Goal: Task Accomplishment & Management: Manage account settings

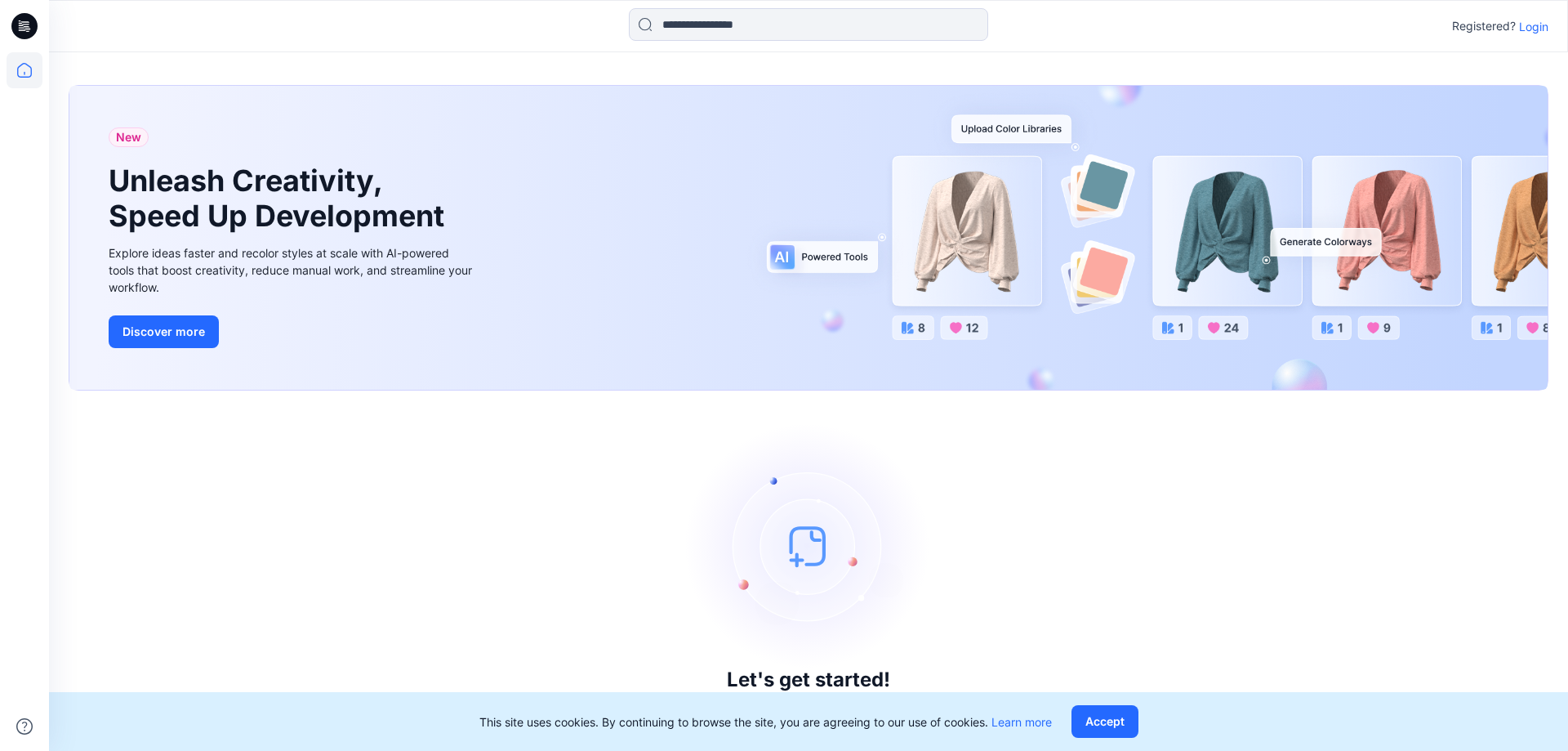
click at [1530, 25] on p "Login" at bounding box center [1533, 26] width 29 height 17
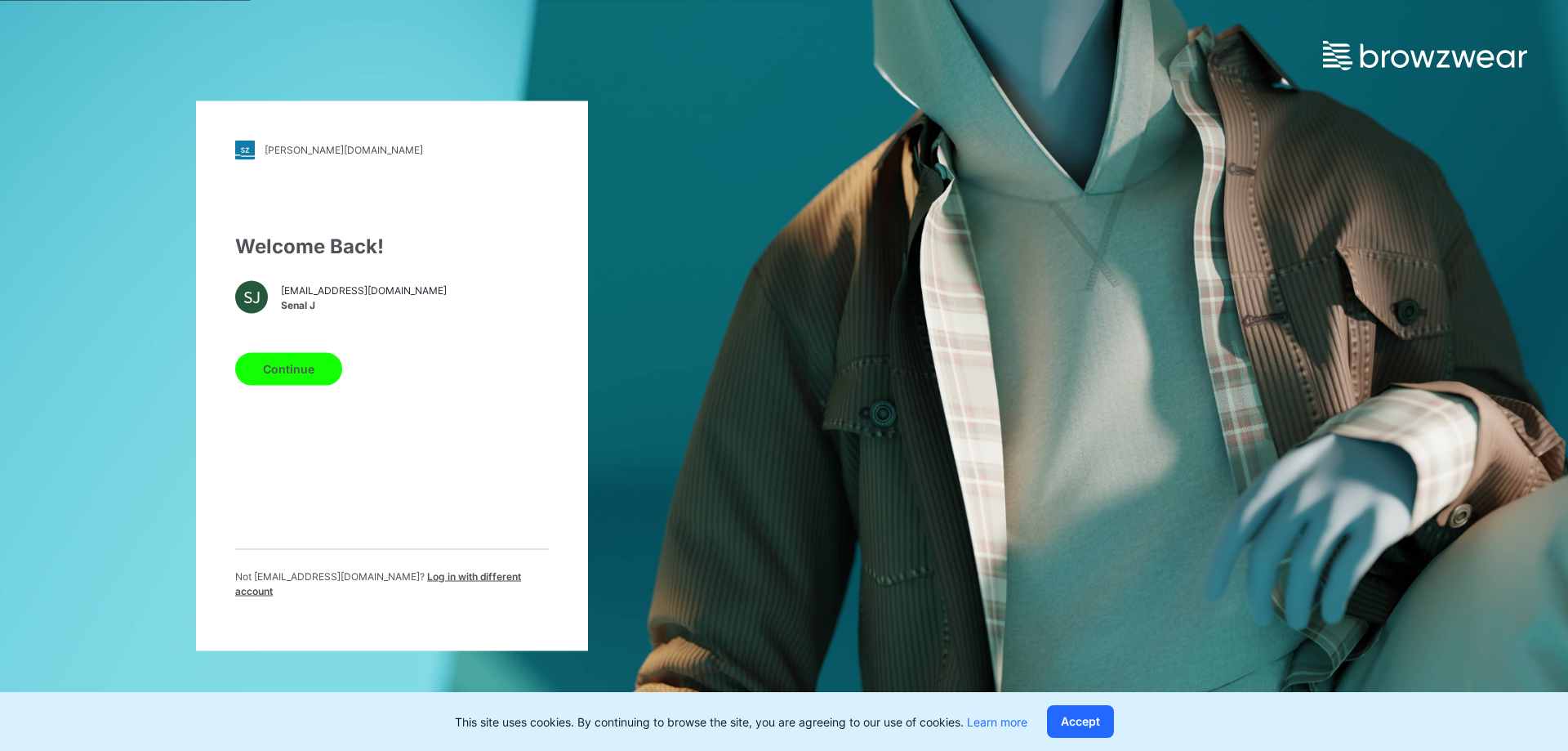
click at [265, 375] on button "Continue" at bounding box center [289, 368] width 107 height 33
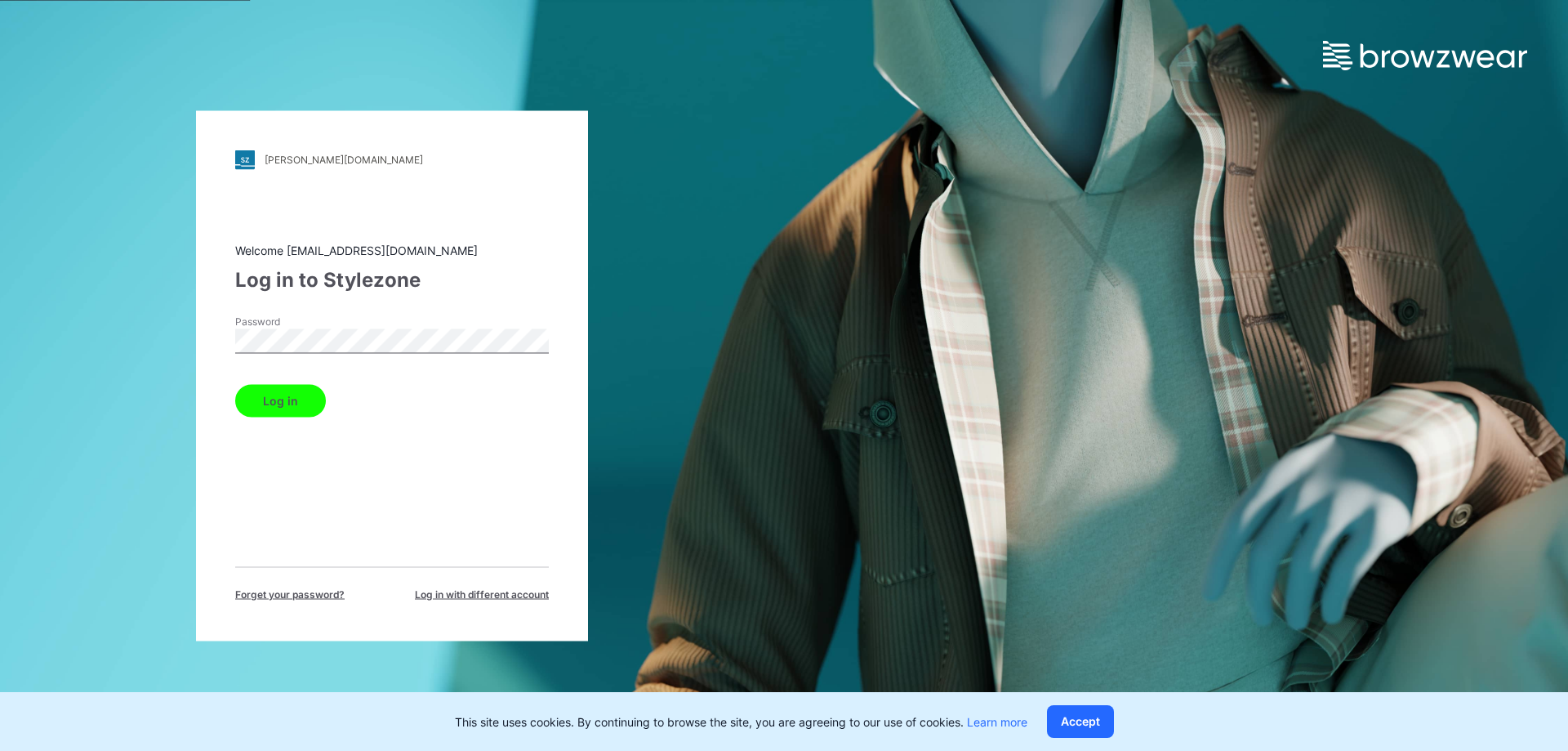
click at [264, 404] on button "Log in" at bounding box center [281, 400] width 91 height 33
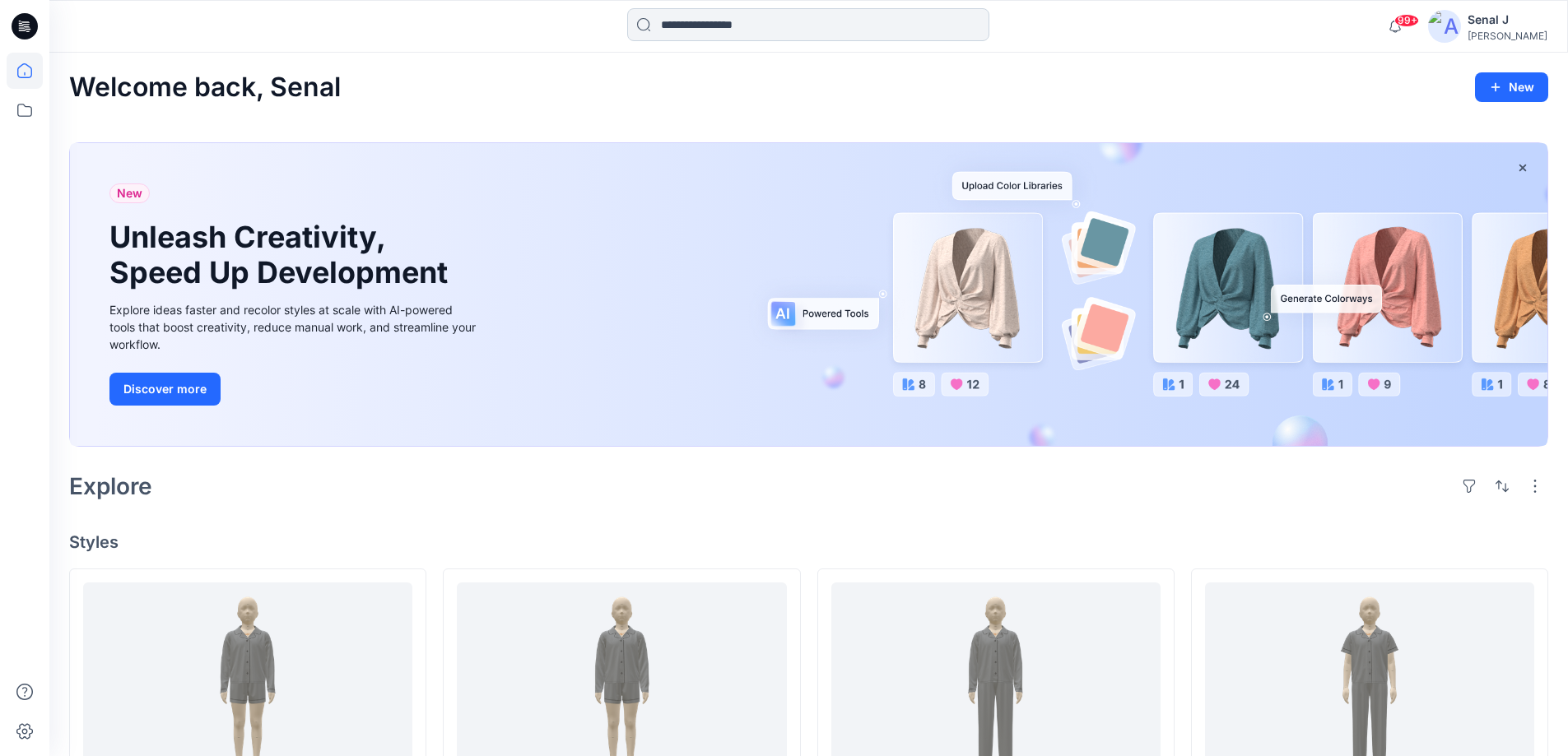
click at [736, 20] on input at bounding box center [808, 24] width 362 height 33
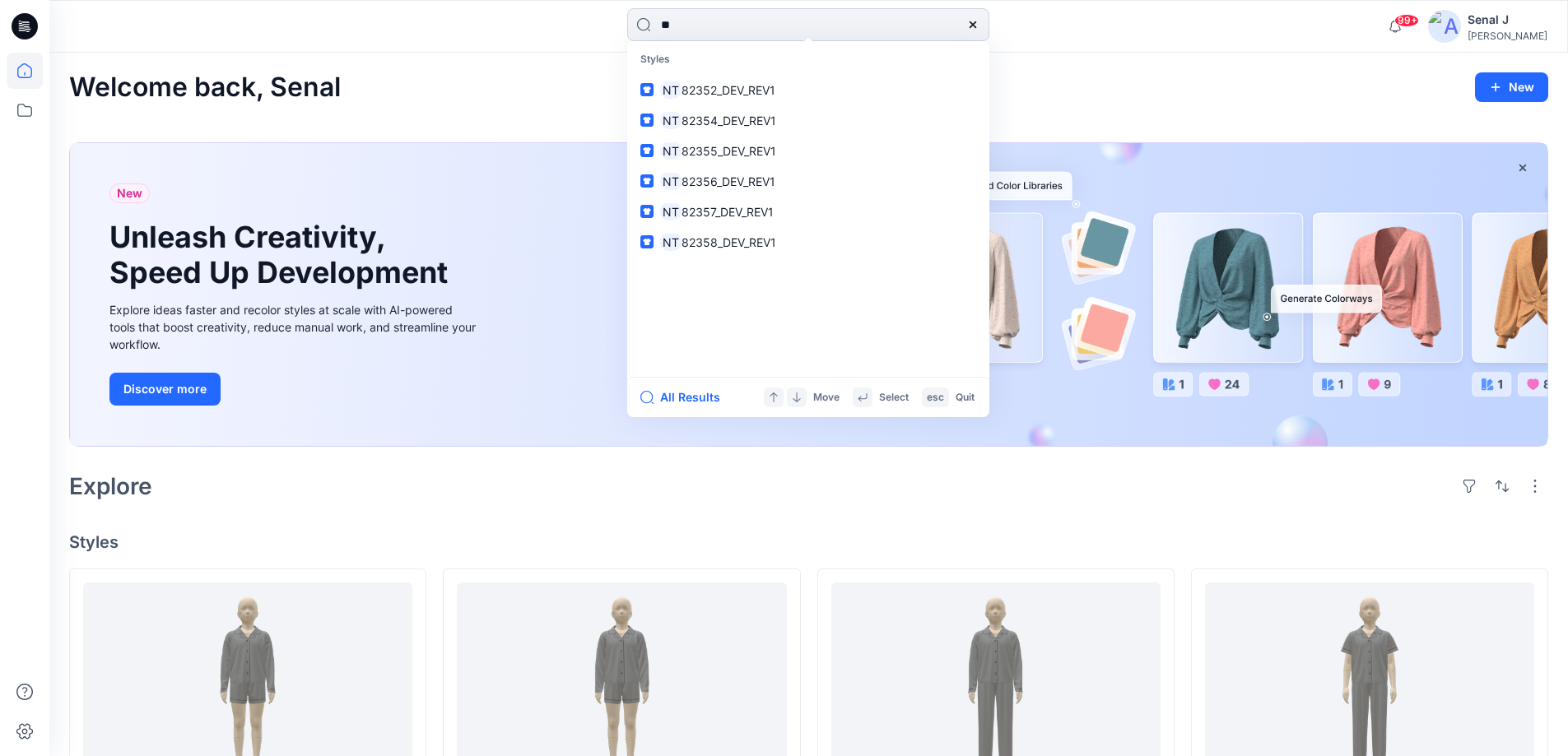
type input "*"
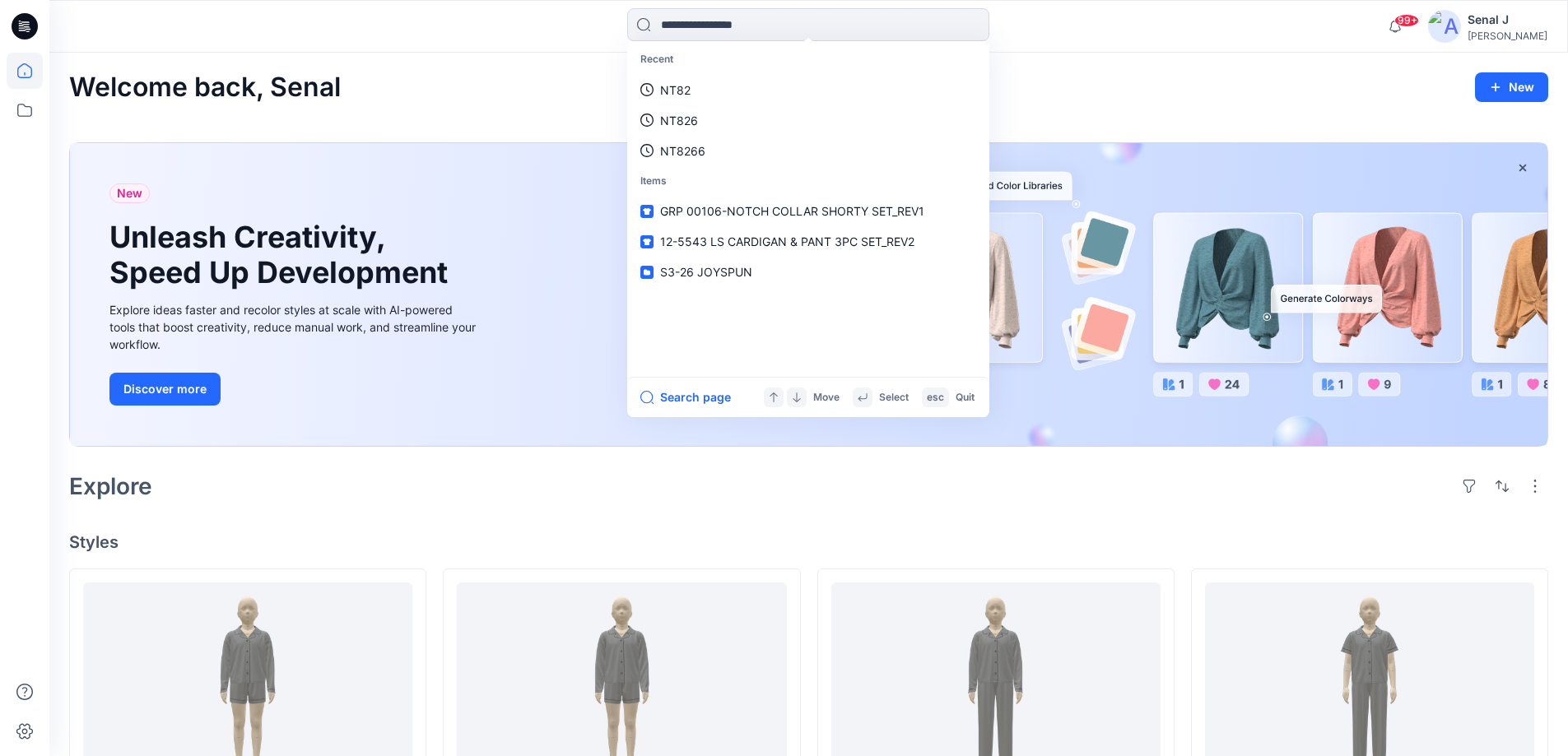
click at [1142, 37] on div "Recent NT82 NT826 NT8266 Items GRP 00106-NOTCH COLLAR SHORTY SET_REV1 12-5543 L…" at bounding box center [807, 26] width 759 height 36
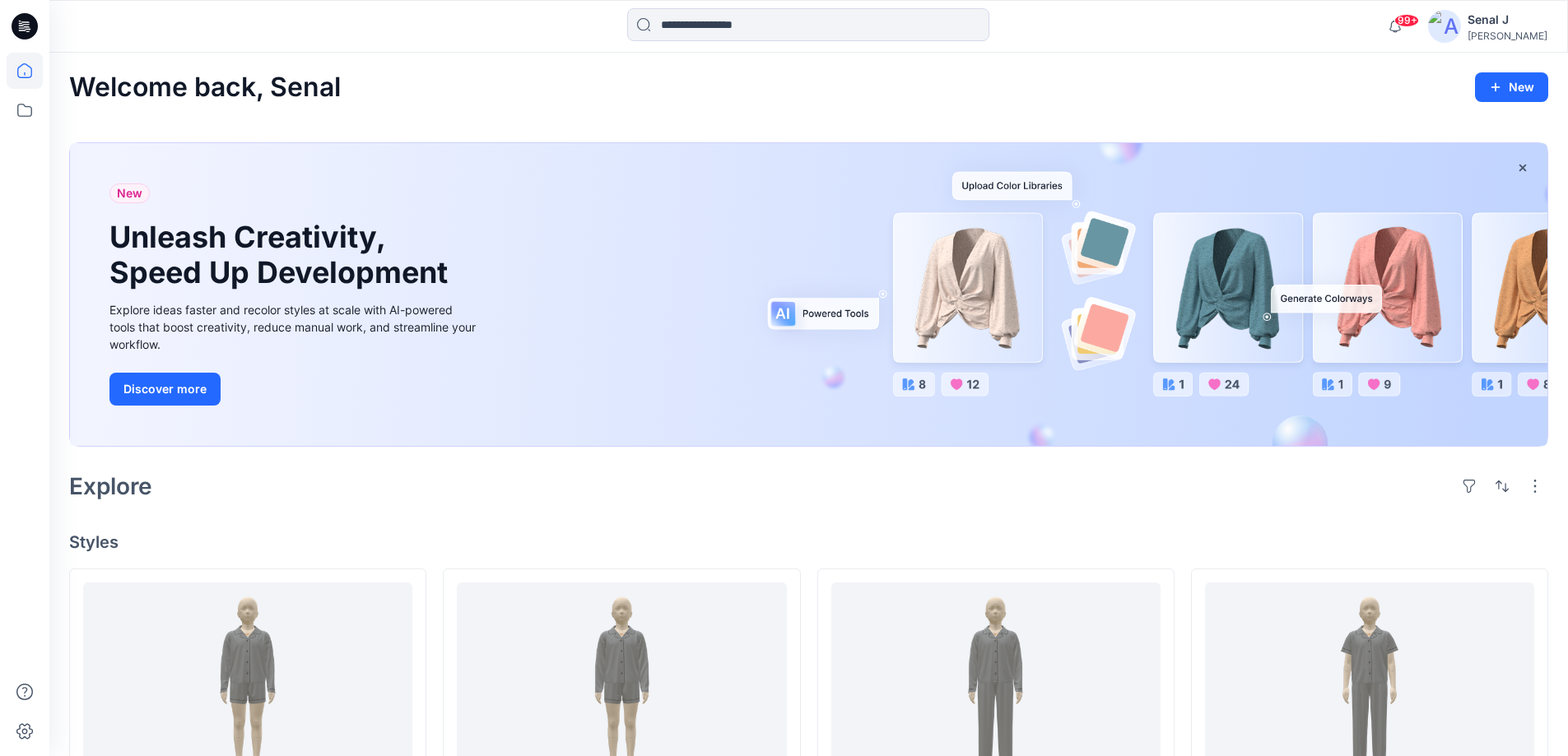
click at [1518, 20] on div "Senal J" at bounding box center [1507, 20] width 80 height 20
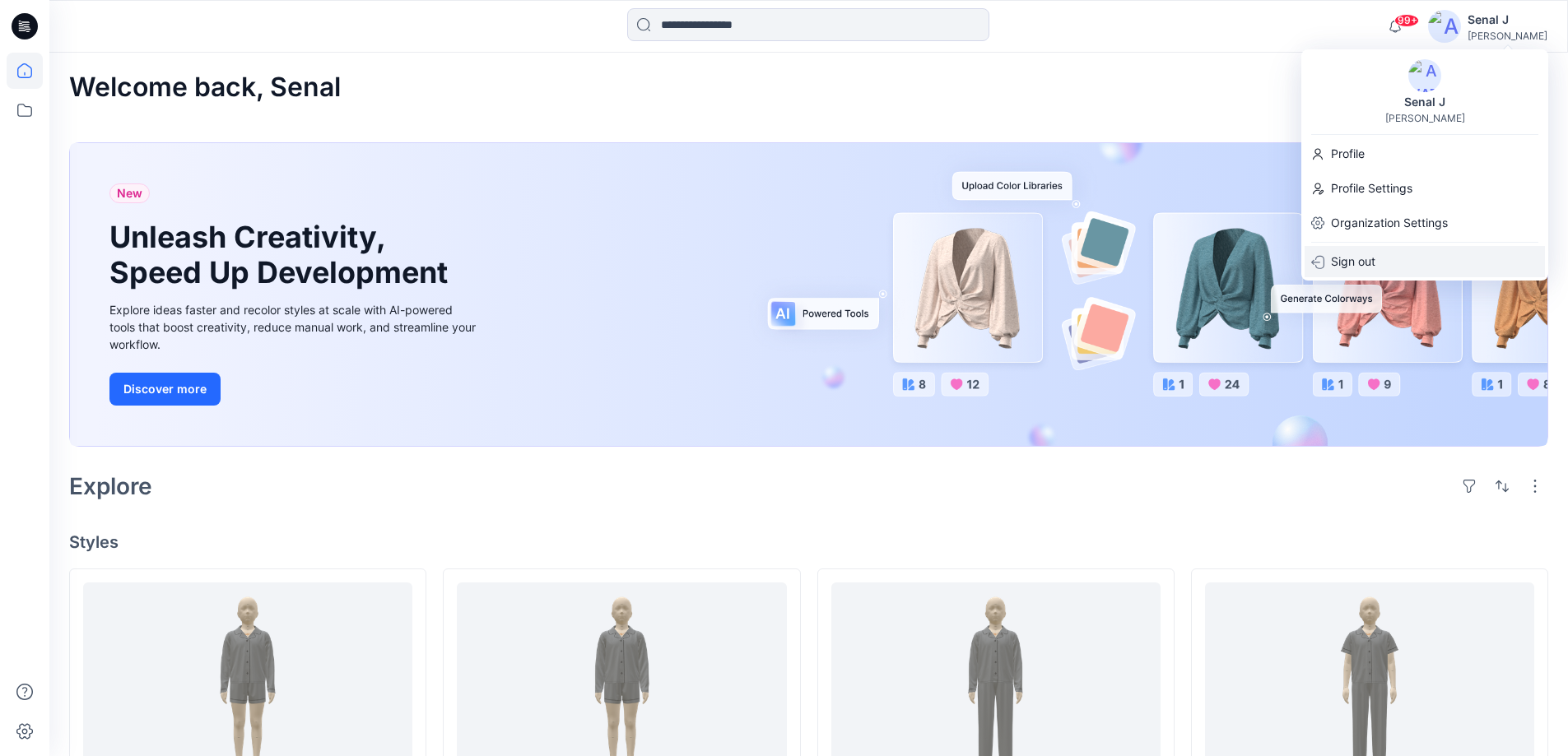
click at [1354, 261] on p "Sign out" at bounding box center [1353, 262] width 45 height 31
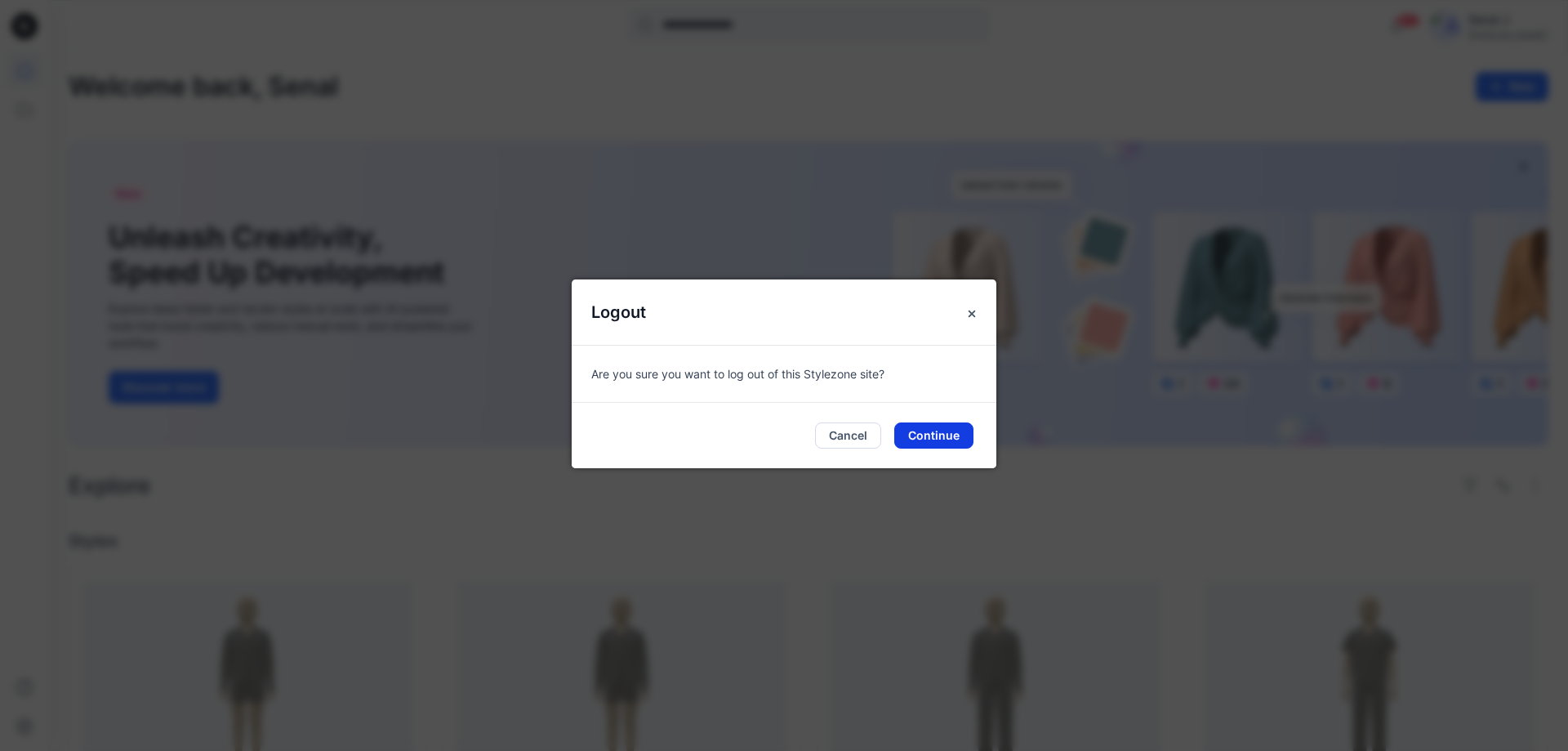
click at [937, 440] on button "Continue" at bounding box center [934, 435] width 79 height 26
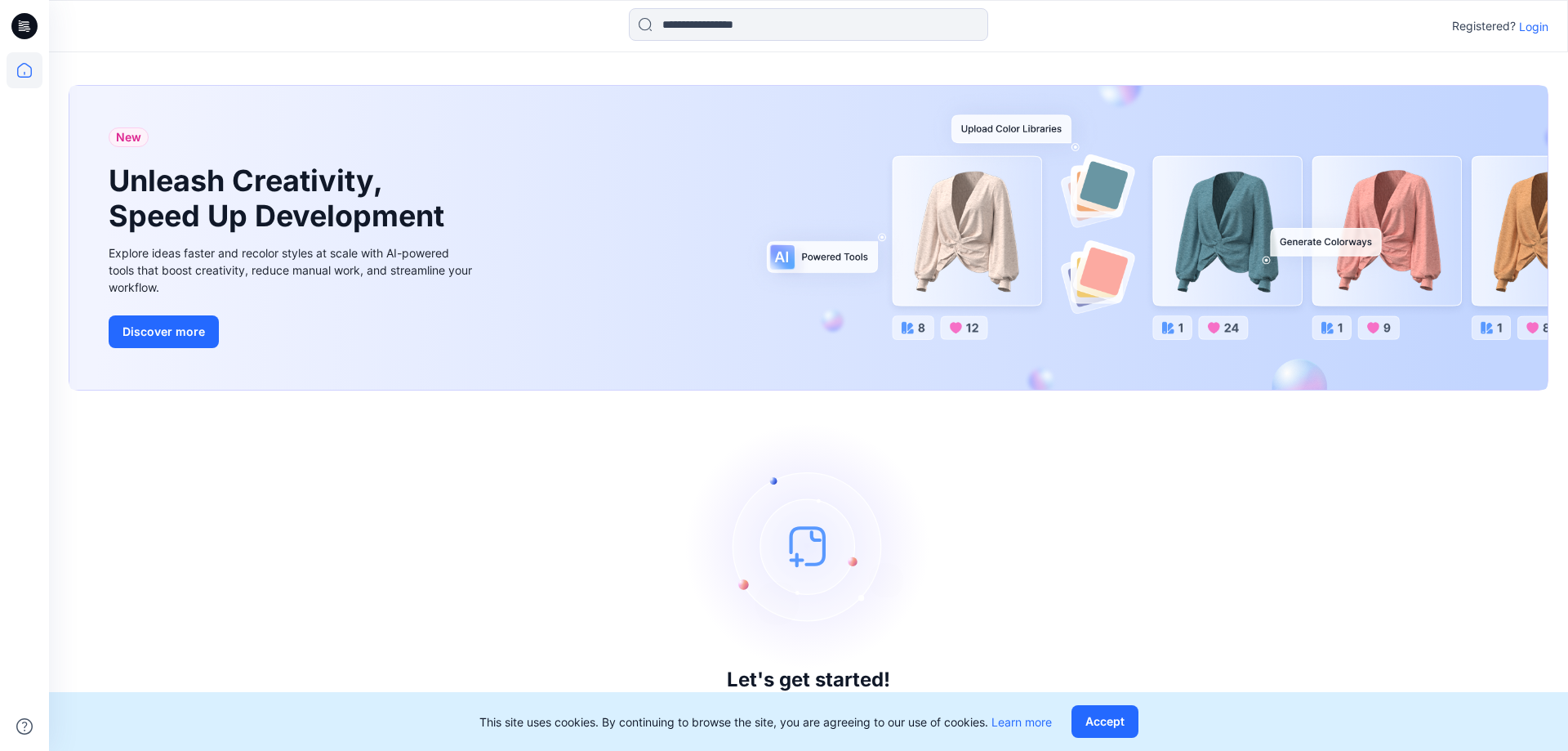
click at [1534, 28] on p "Login" at bounding box center [1533, 26] width 29 height 17
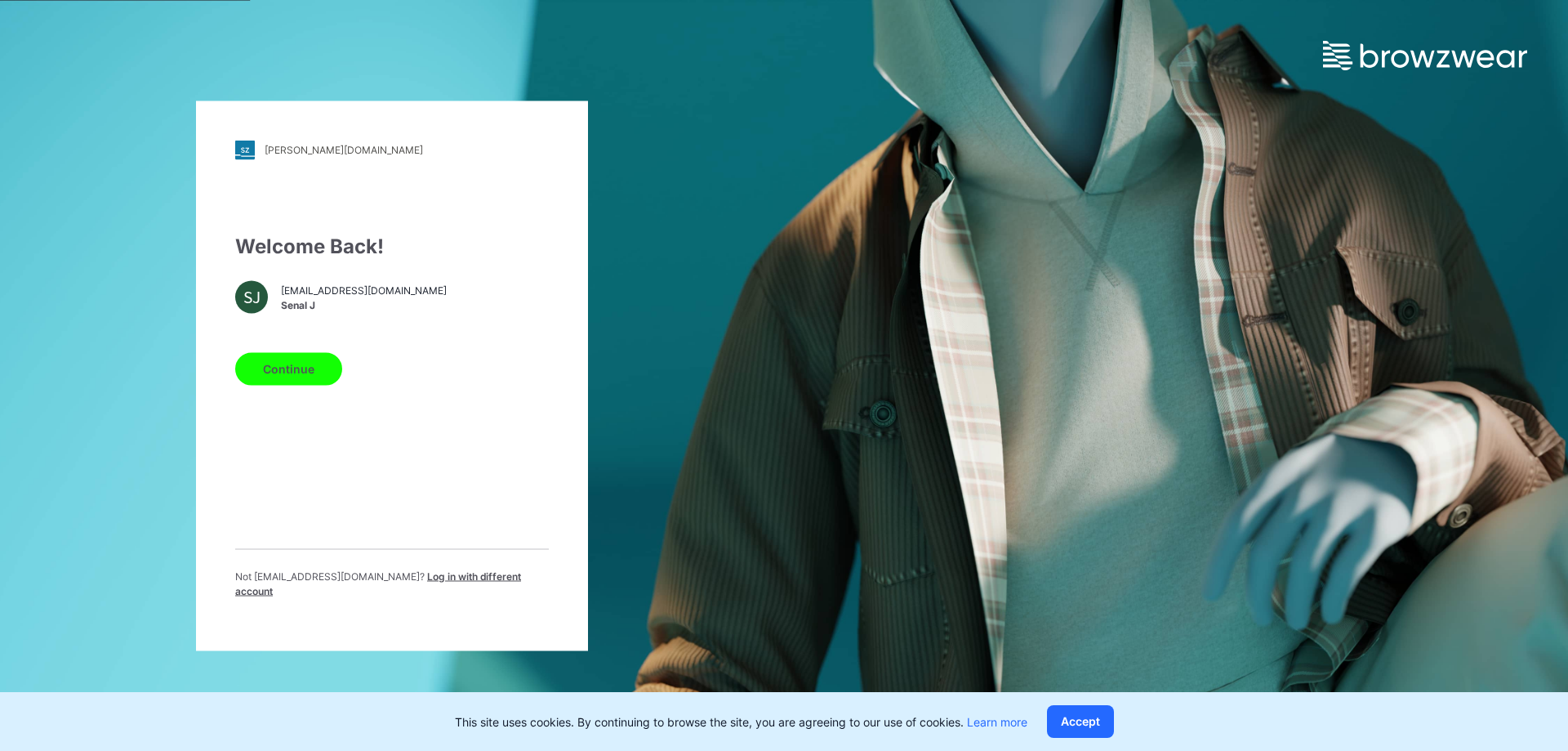
click at [300, 382] on button "Continue" at bounding box center [289, 368] width 107 height 33
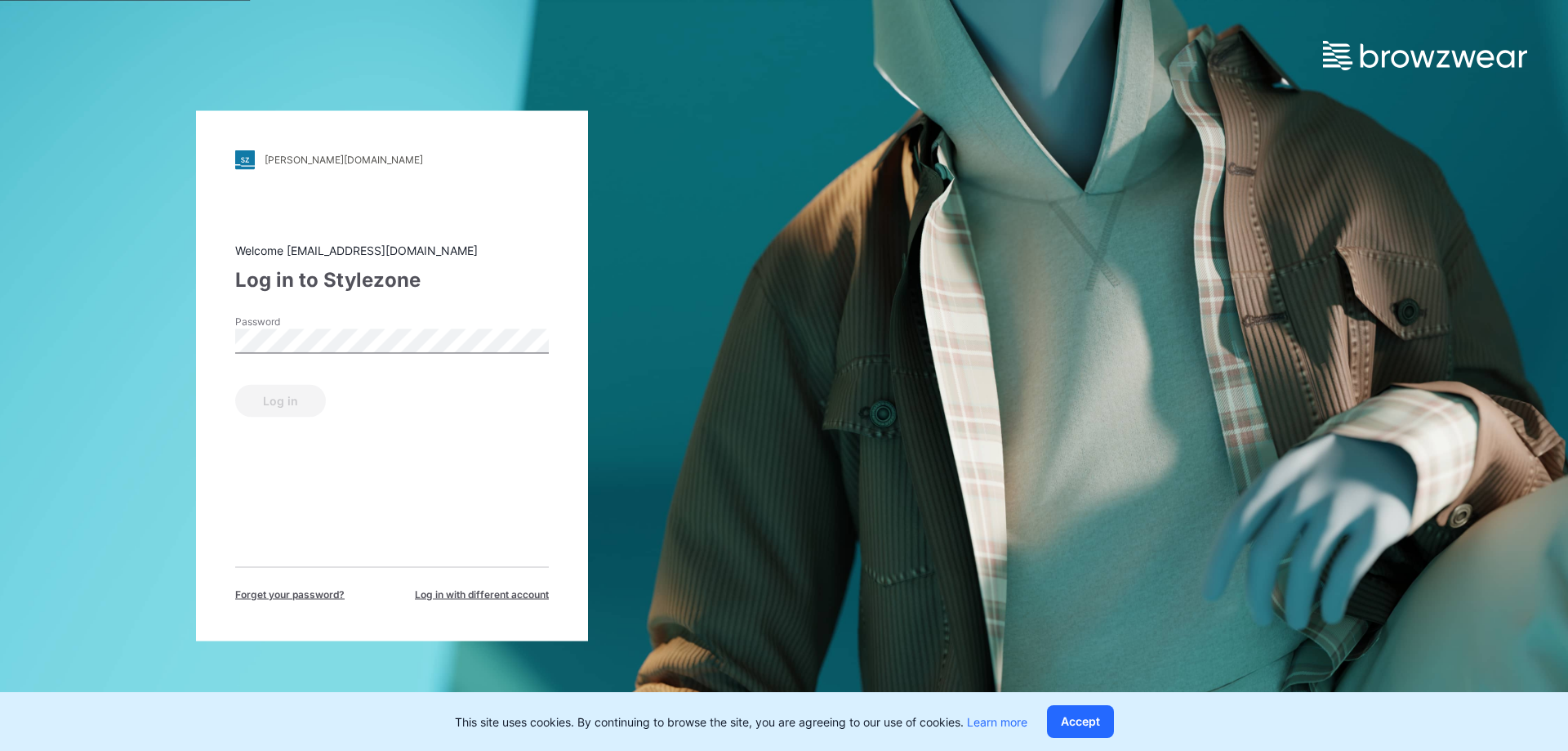
click at [469, 596] on span "Log in with different account" at bounding box center [482, 594] width 134 height 15
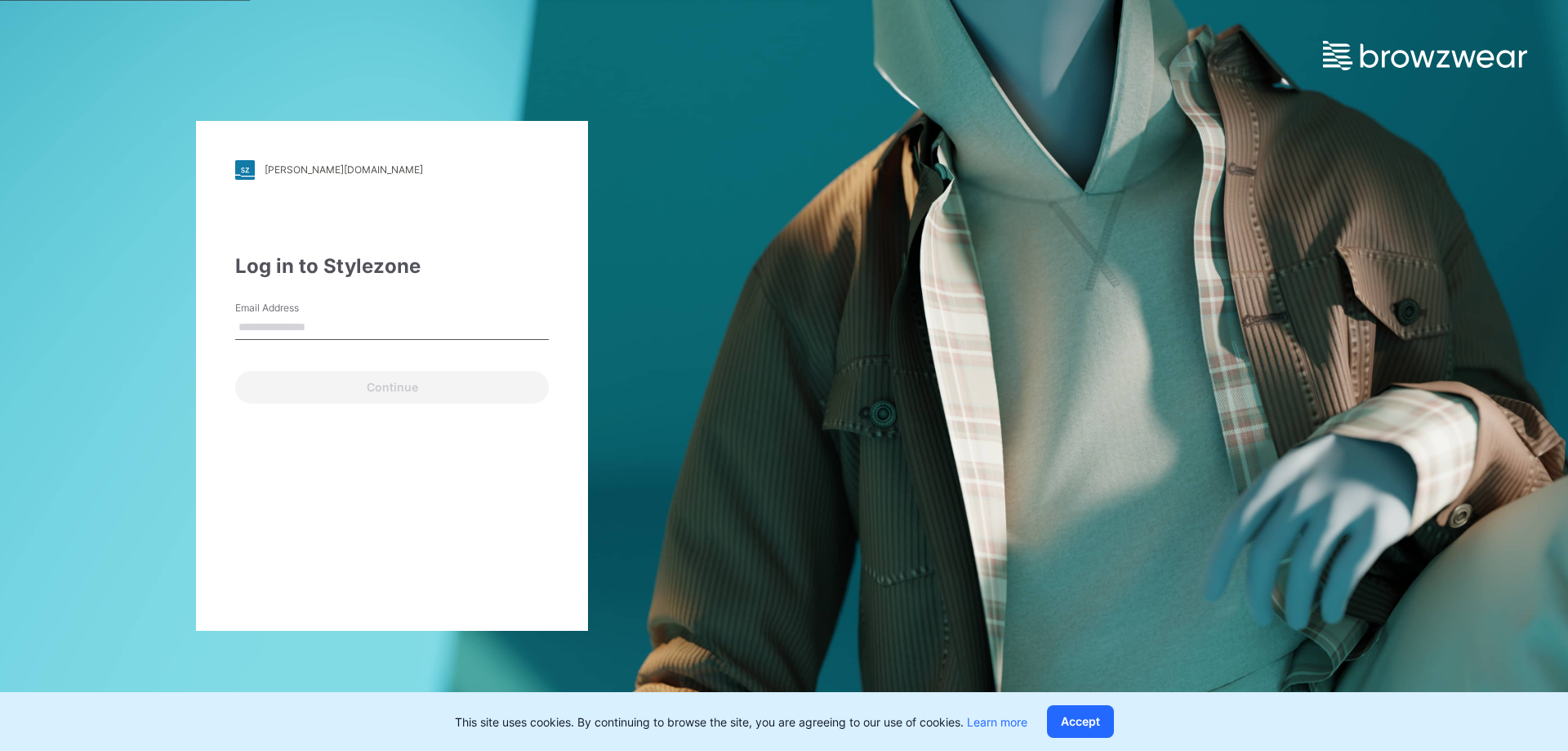
click at [299, 326] on input "Email Address" at bounding box center [392, 328] width 314 height 25
type input "**********"
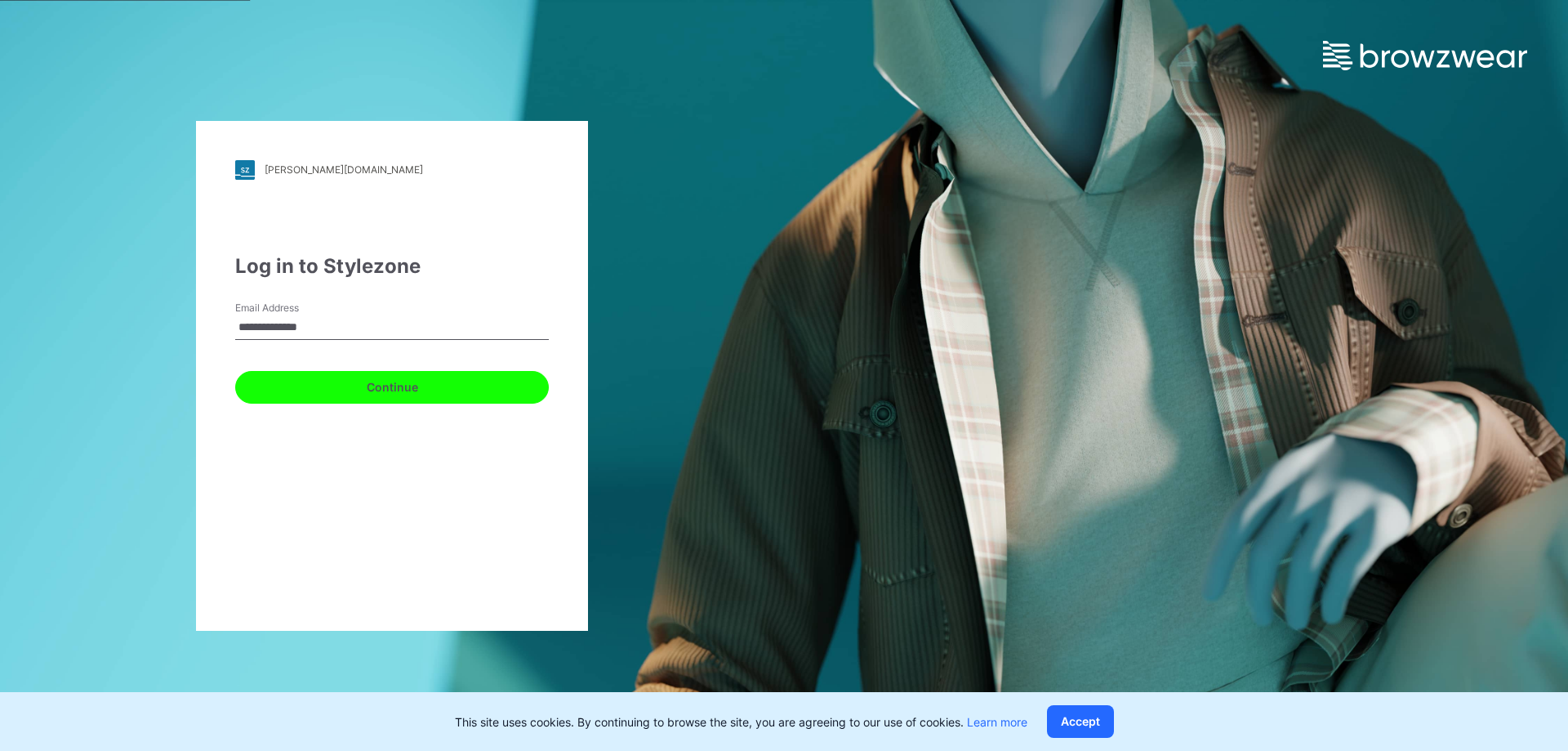
click at [342, 390] on button "Continue" at bounding box center [392, 387] width 314 height 33
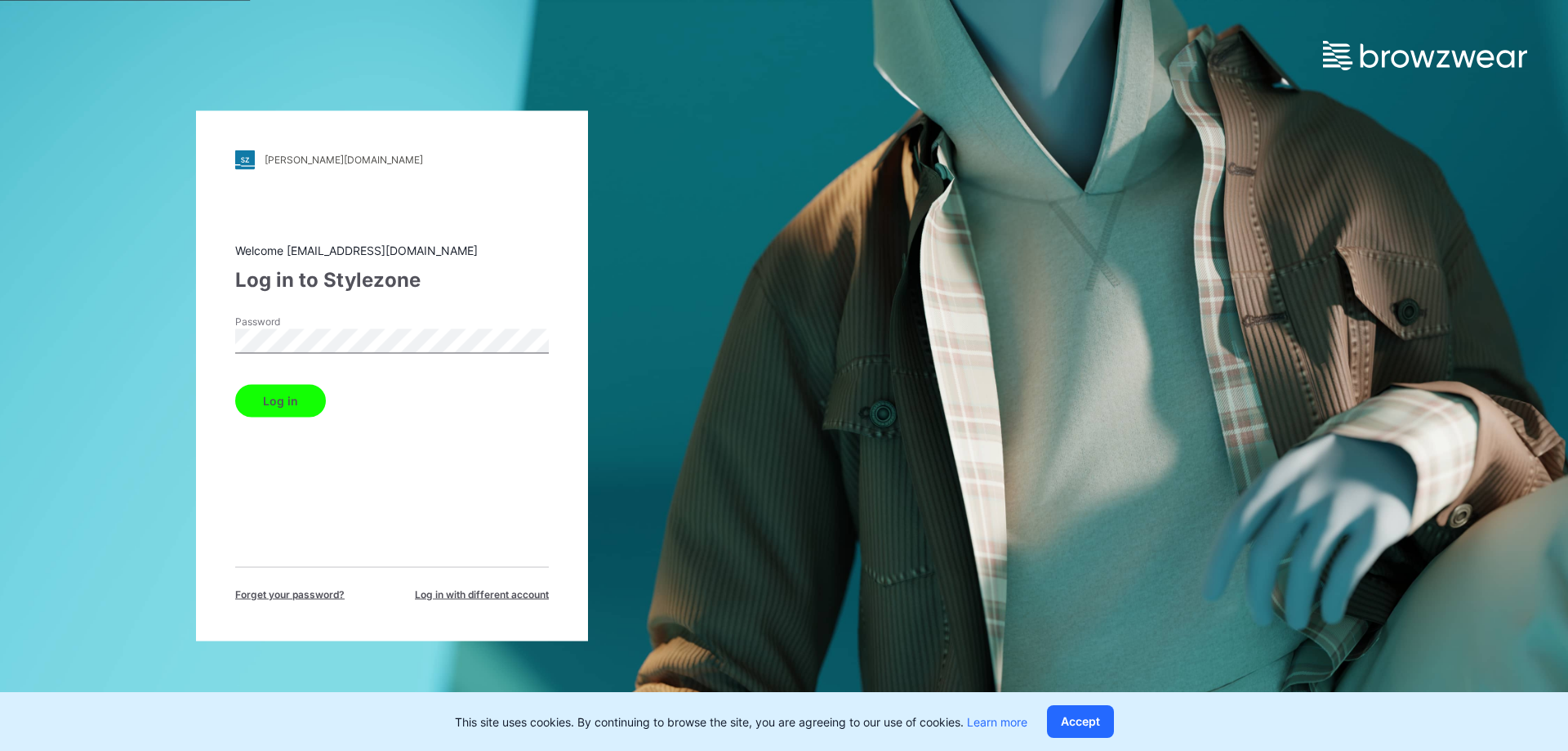
click at [309, 406] on button "Log in" at bounding box center [281, 400] width 91 height 33
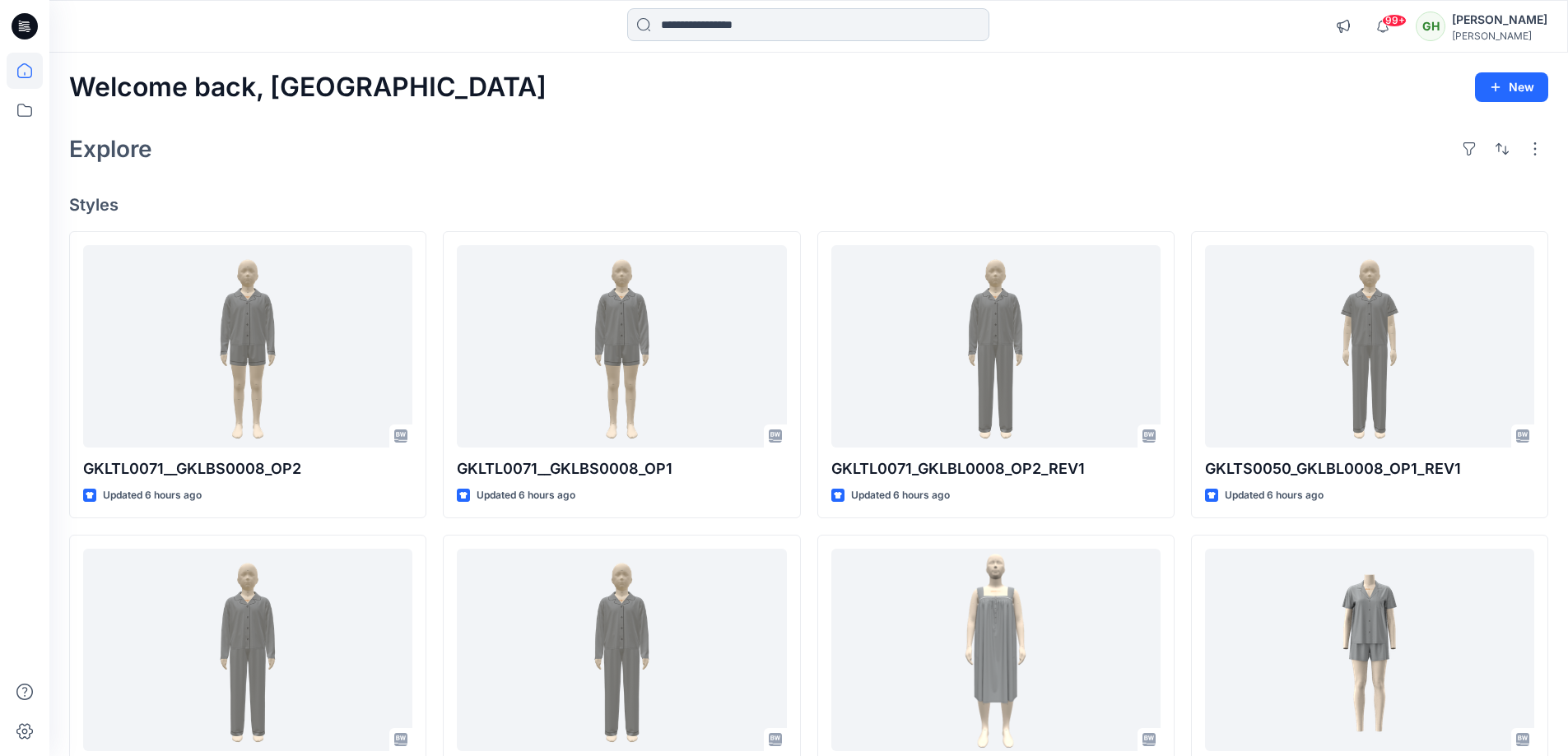
click at [706, 26] on input at bounding box center [808, 24] width 362 height 33
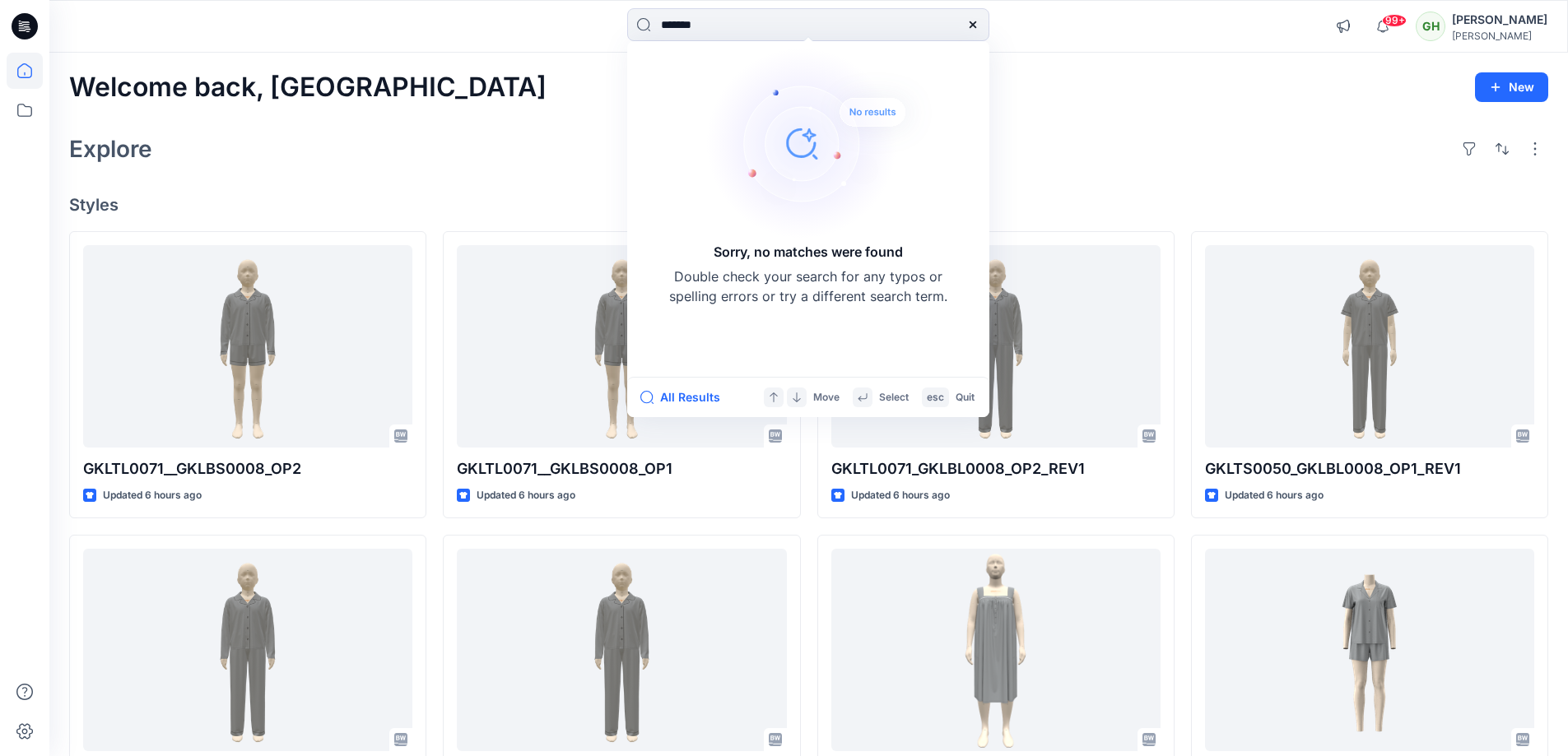
type input "*******"
click at [1458, 18] on div "[PERSON_NAME]" at bounding box center [1499, 20] width 96 height 20
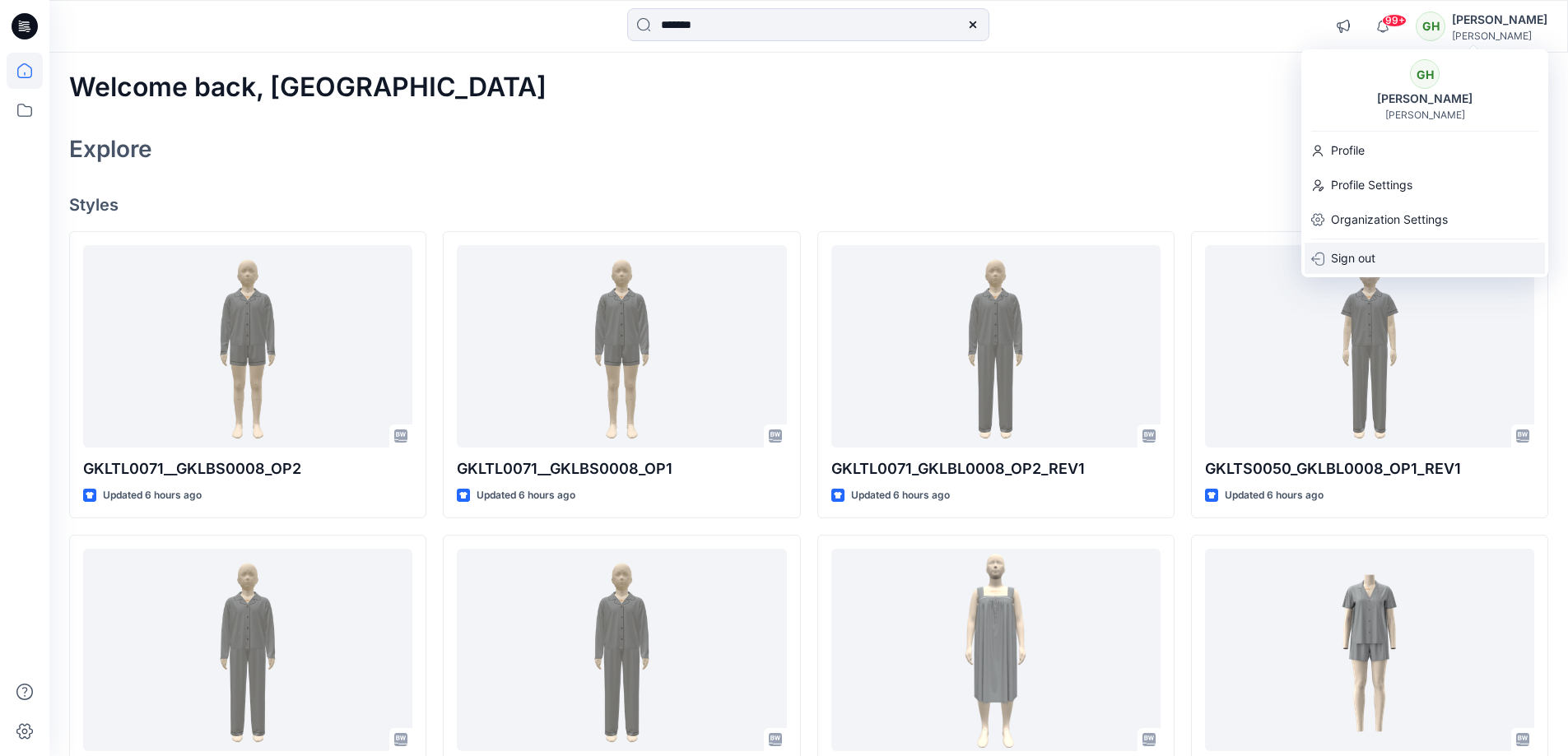
click at [1348, 262] on p "Sign out" at bounding box center [1353, 258] width 45 height 31
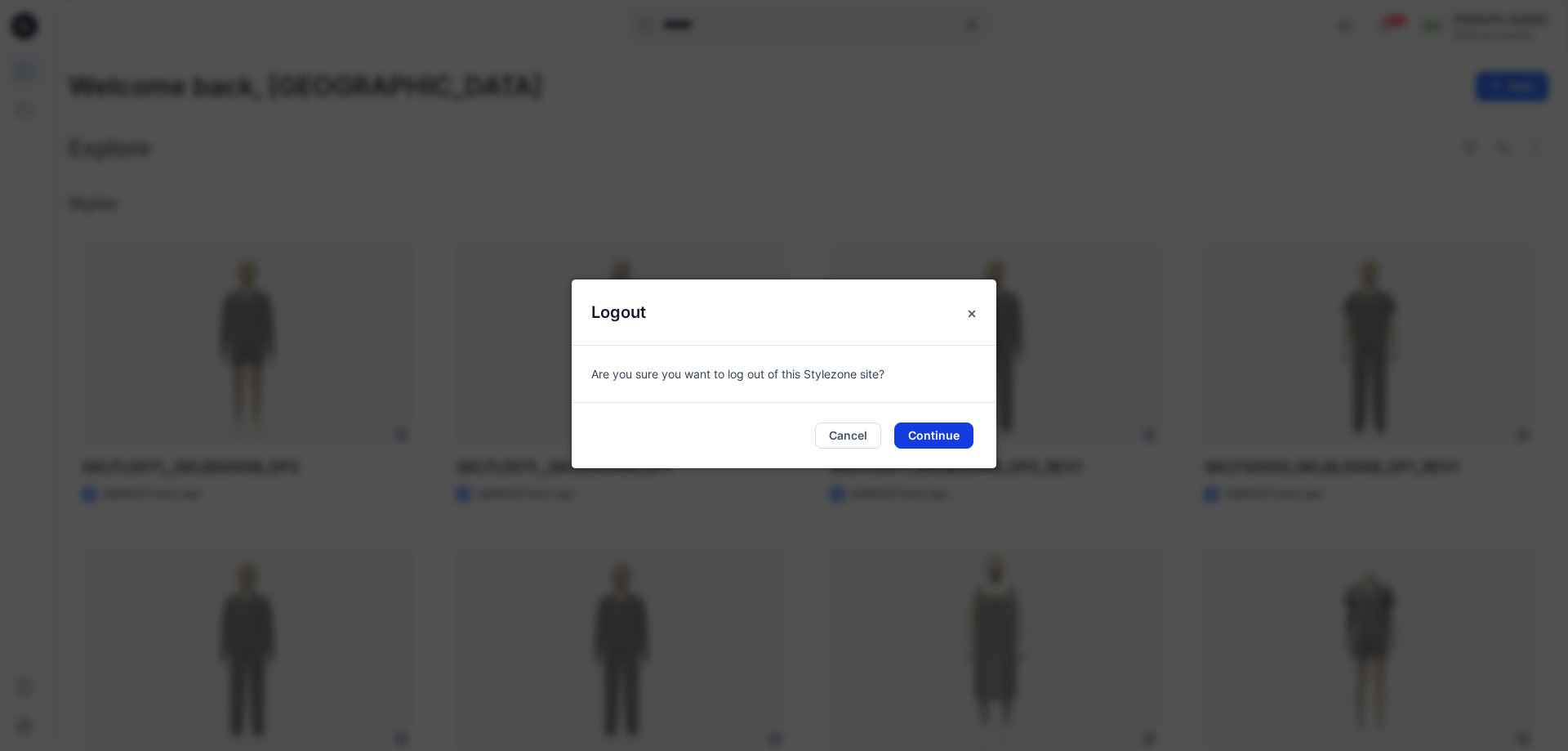
click at [933, 434] on button "Continue" at bounding box center [934, 435] width 79 height 26
